Goal: Task Accomplishment & Management: Manage account settings

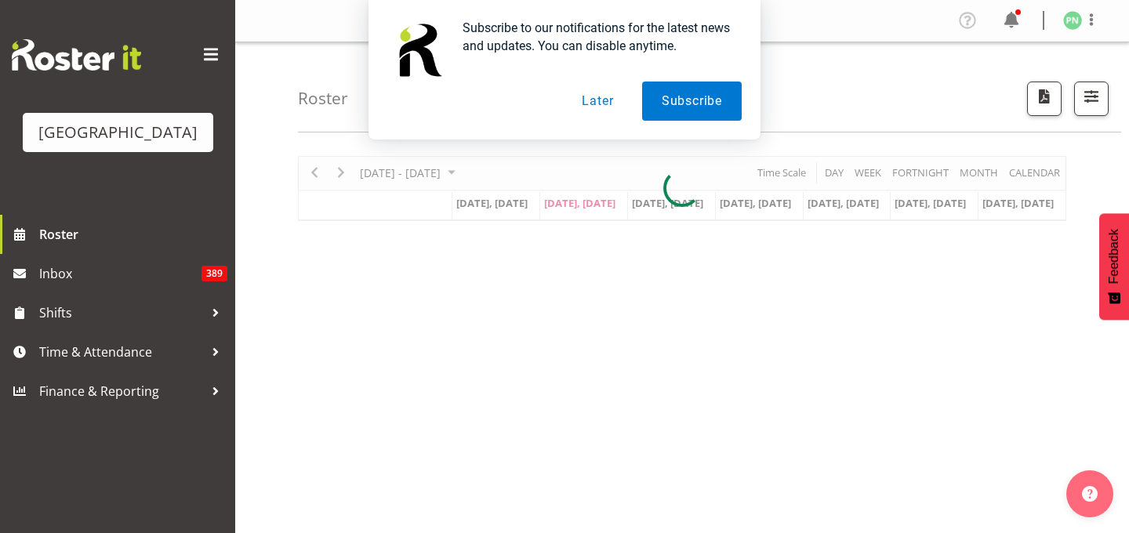
click at [602, 103] on button "Later" at bounding box center [597, 101] width 71 height 39
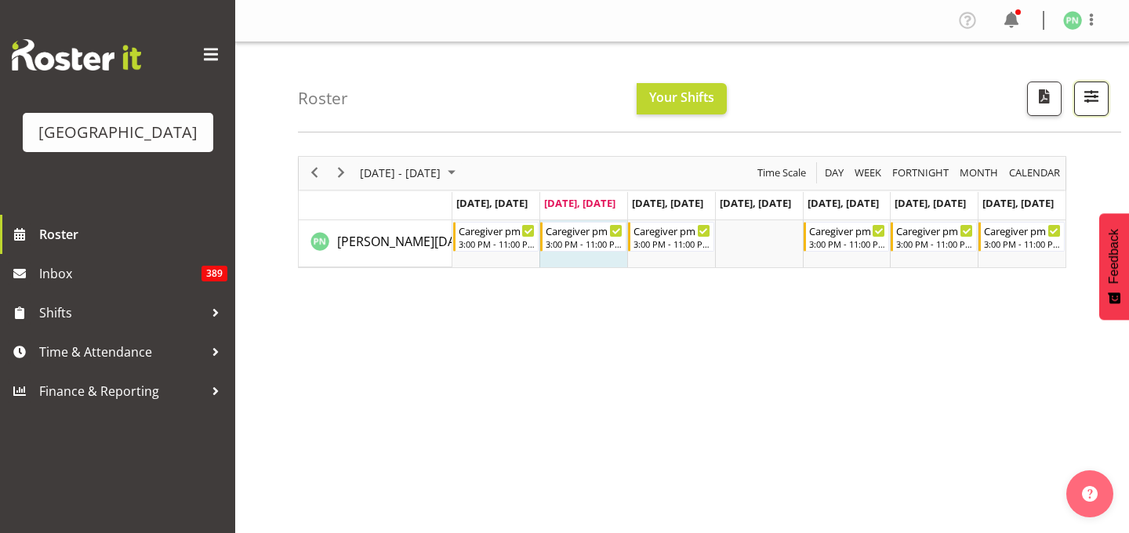
click at [1086, 107] on span "button" at bounding box center [1092, 96] width 20 height 20
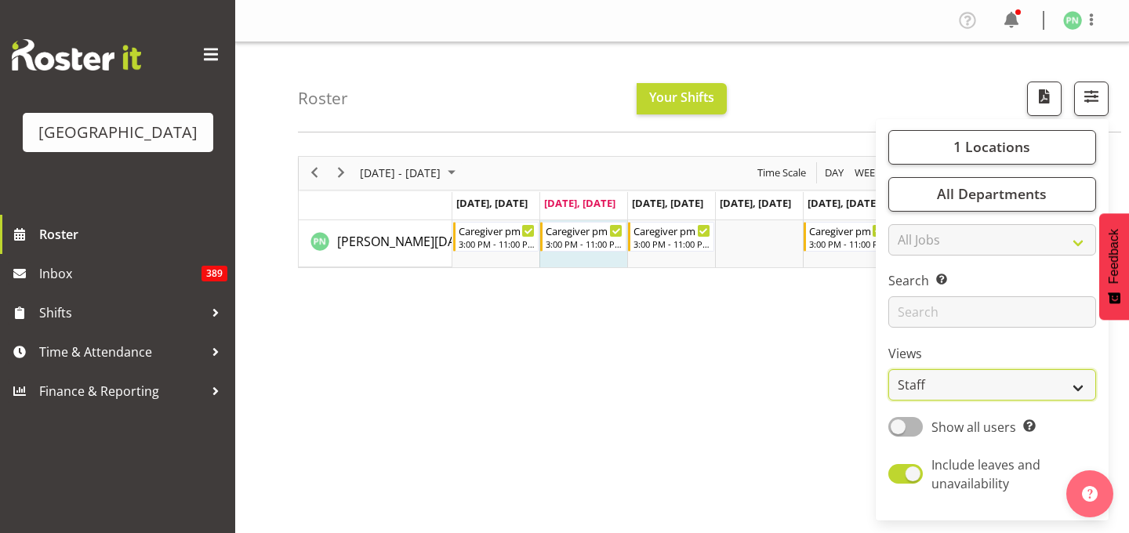
click at [988, 401] on select "Staff Role Shift - Horizontal Shift - Vertical Staff - Location" at bounding box center [993, 384] width 208 height 31
select select "shiftH"
click at [889, 401] on select "Staff Role Shift - Horizontal Shift - Vertical Staff - Location" at bounding box center [993, 384] width 208 height 31
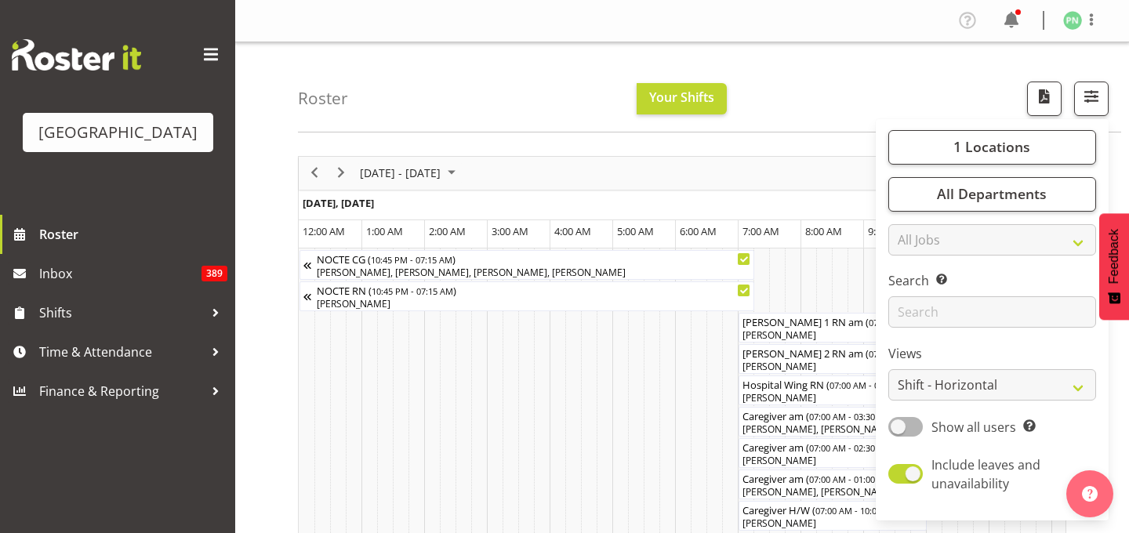
click at [835, 87] on div "Roster Your Shifts 1 Locations [GEOGRAPHIC_DATA] Kitchen [GEOGRAPHIC_DATA] Sele…" at bounding box center [709, 87] width 823 height 90
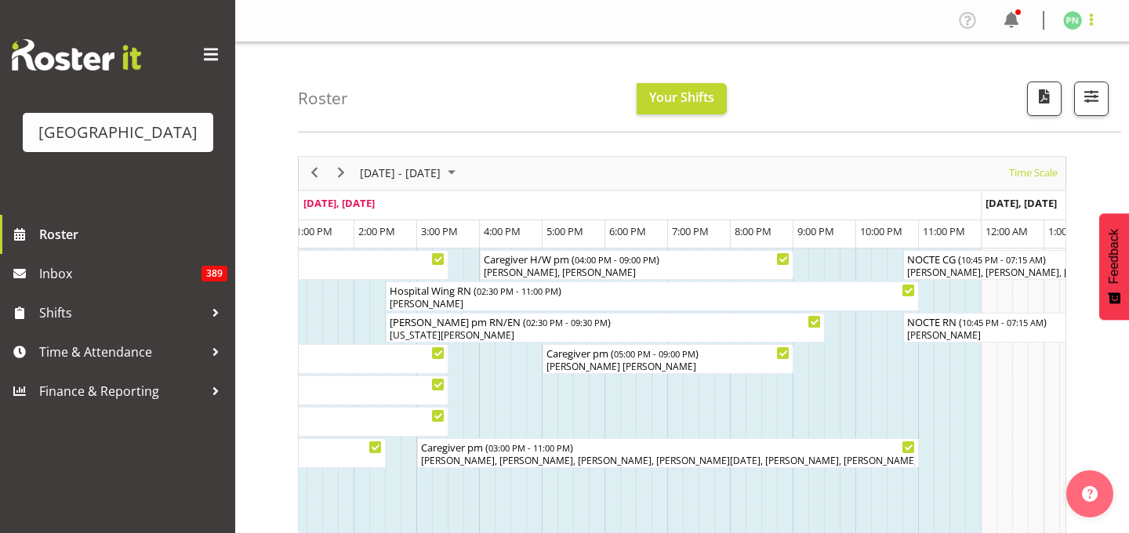
click at [1090, 16] on span at bounding box center [1091, 19] width 19 height 19
click at [983, 96] on link "Log Out" at bounding box center [1026, 82] width 151 height 28
